Goal: Information Seeking & Learning: Learn about a topic

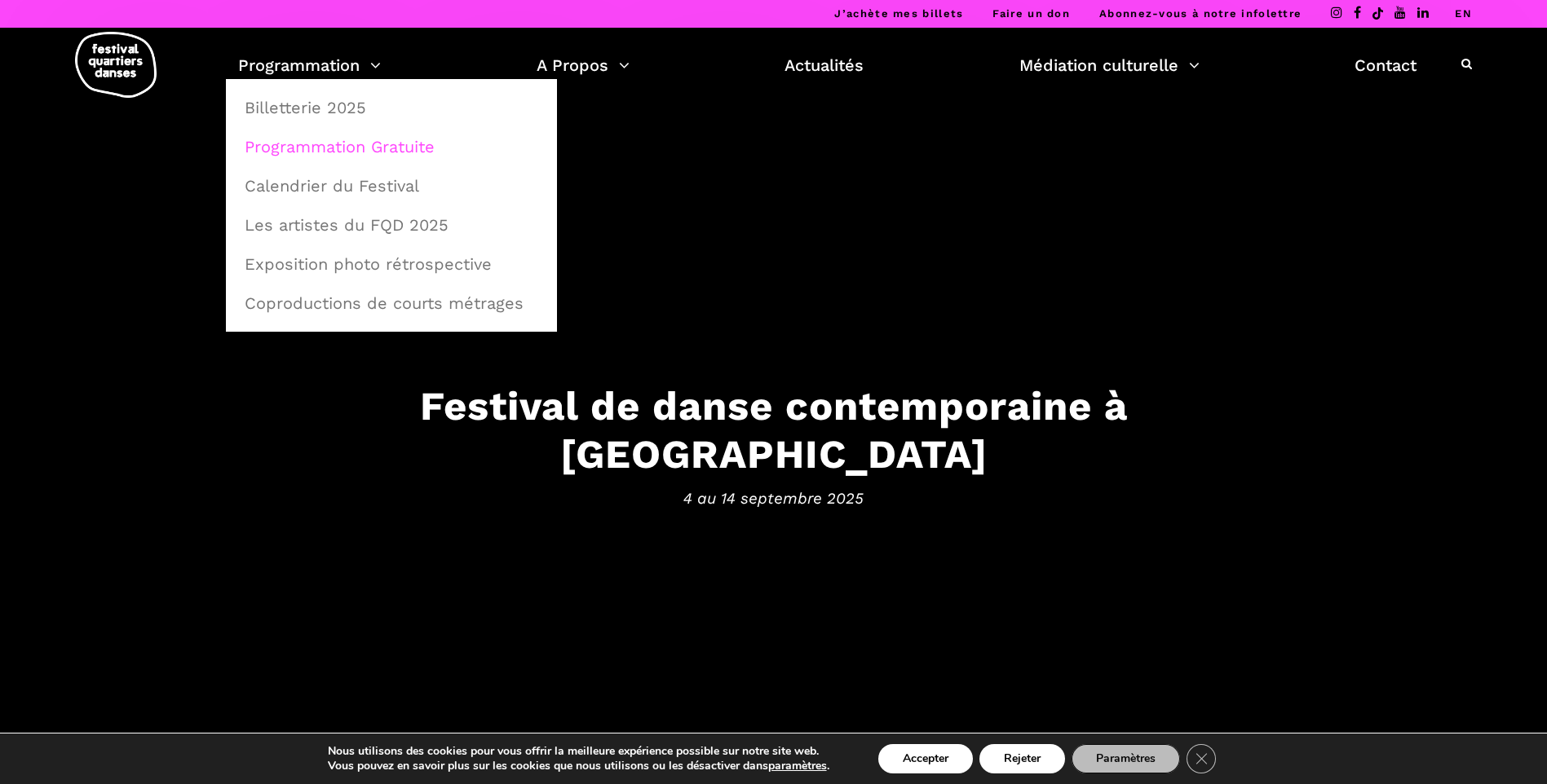
click at [334, 150] on link "Programmation Gratuite" at bounding box center [392, 147] width 313 height 38
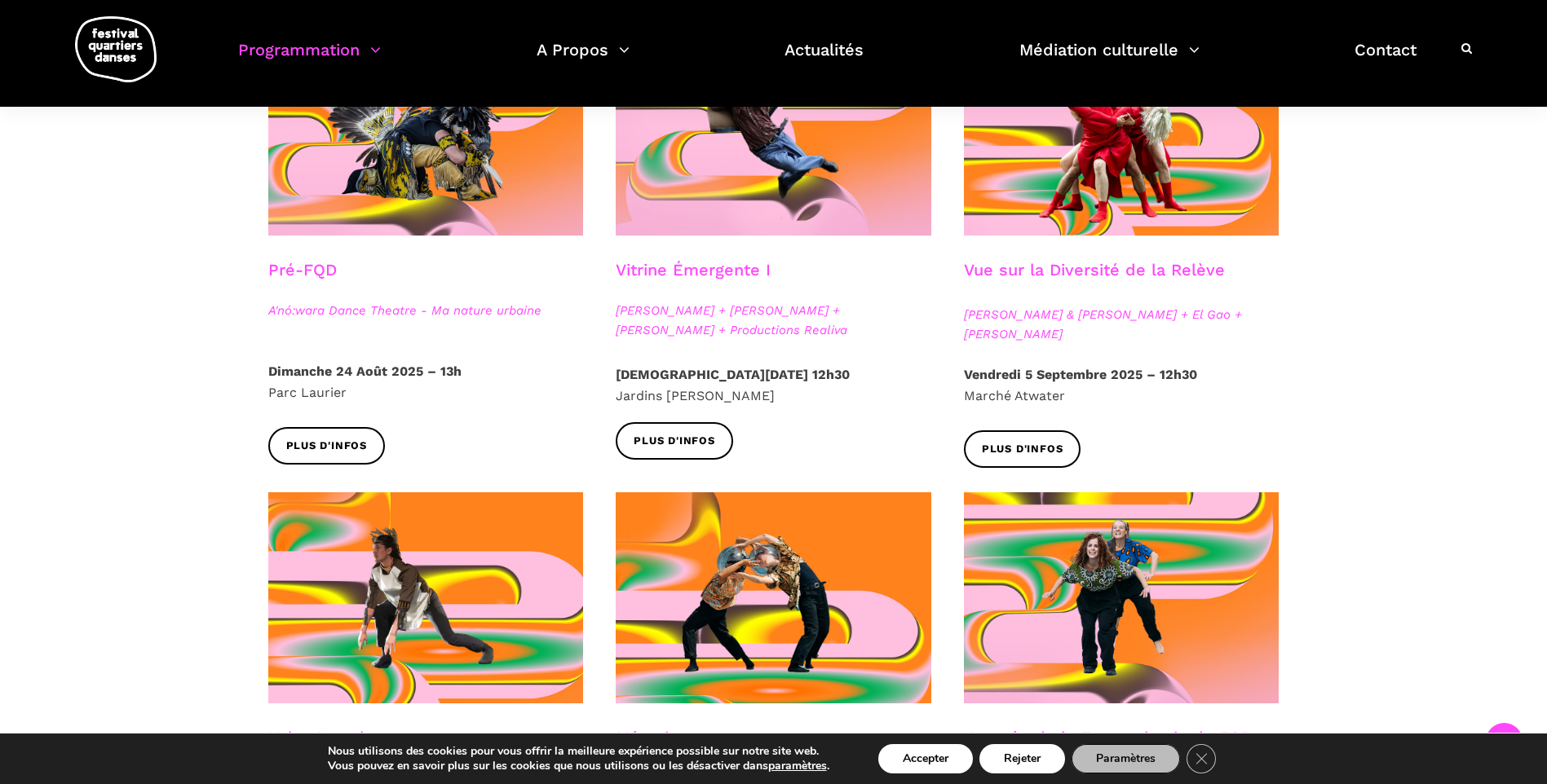
scroll to position [570, 0]
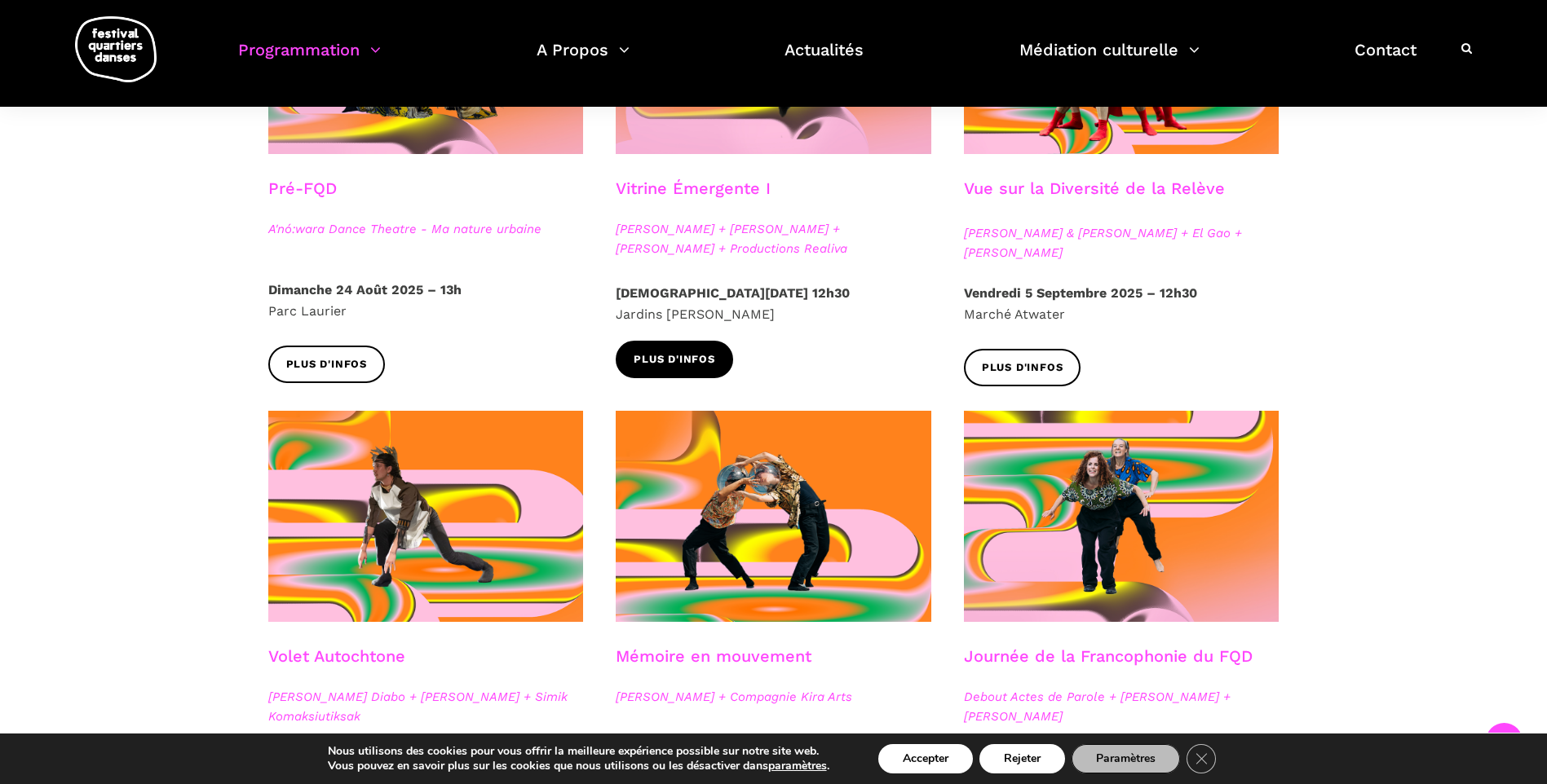
click at [707, 357] on span "Plus d'infos" at bounding box center [674, 359] width 81 height 17
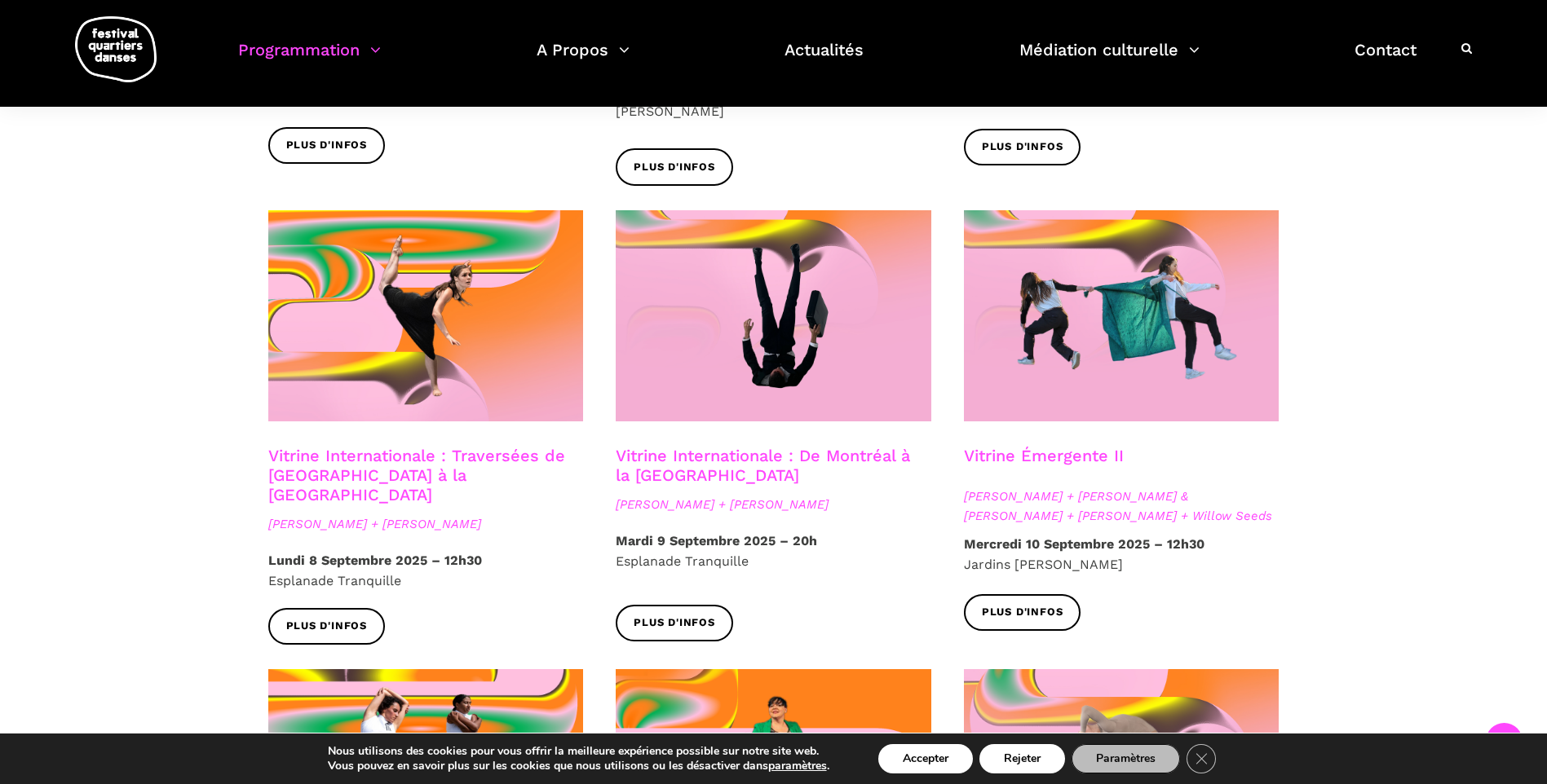
scroll to position [1223, 0]
